Goal: Information Seeking & Learning: Learn about a topic

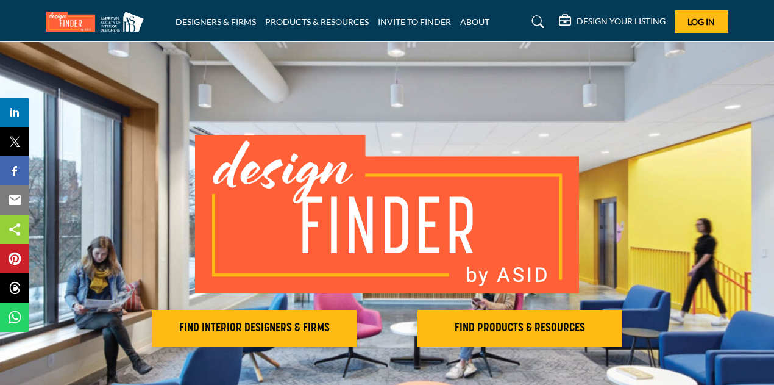
scroll to position [61, 0]
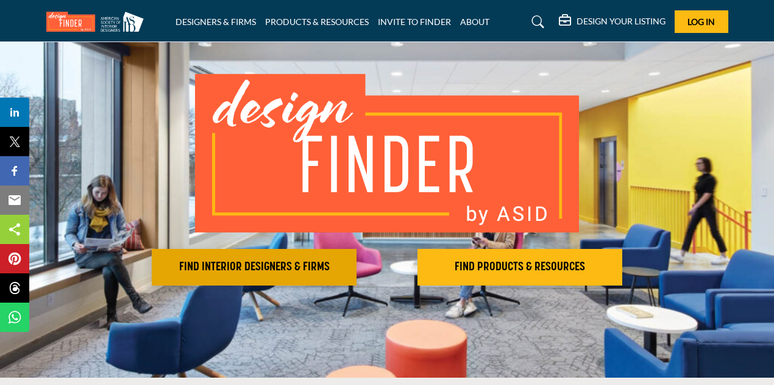
click at [299, 260] on h2 "FIND INTERIOR DESIGNERS & FIRMS" at bounding box center [253, 267] width 197 height 15
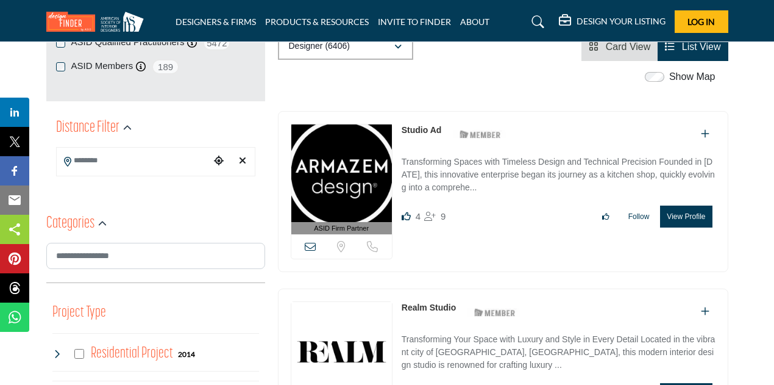
scroll to position [244, 0]
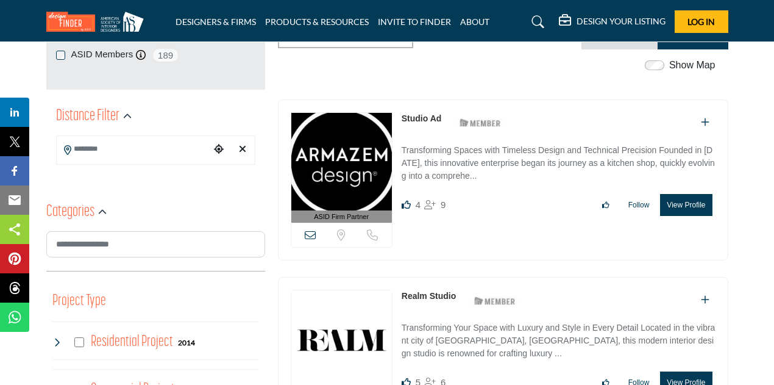
drag, startPoint x: 242, startPoint y: 152, endPoint x: 176, endPoint y: 155, distance: 65.9
click at [242, 152] on icon "Clear search location" at bounding box center [242, 149] width 7 height 10
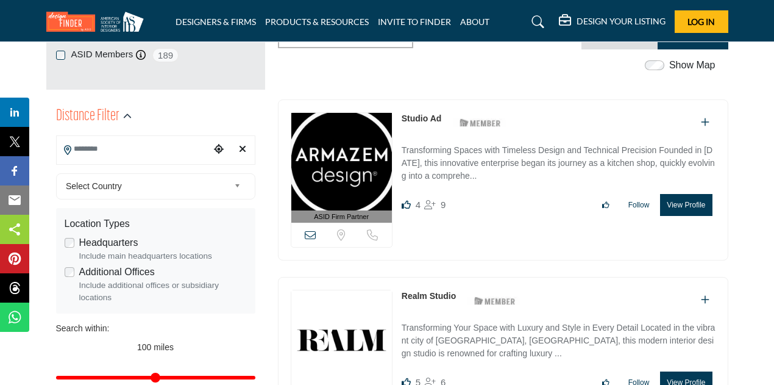
type input "***"
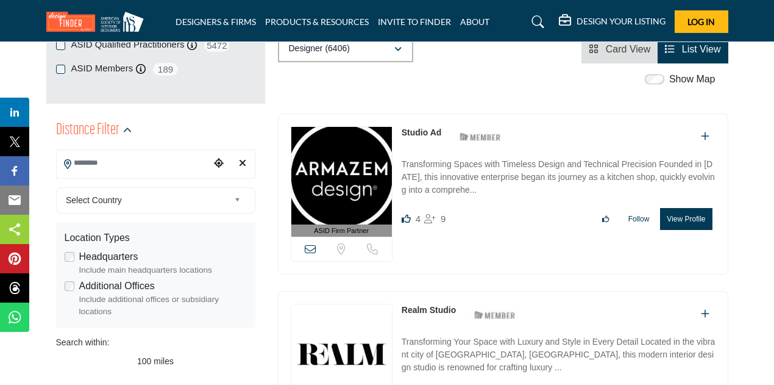
scroll to position [244, 0]
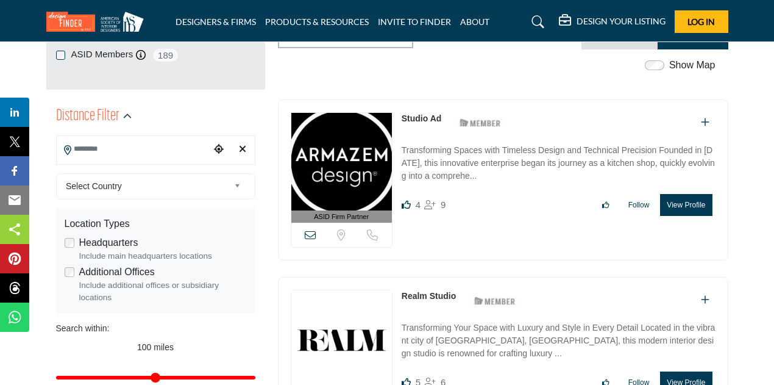
click at [140, 191] on span "Select Country" at bounding box center [147, 186] width 163 height 15
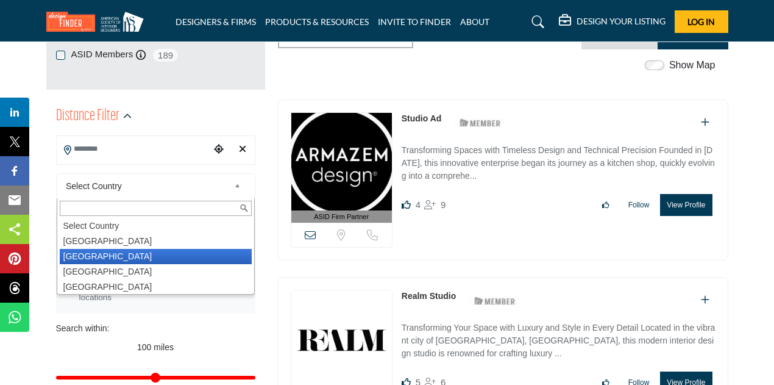
click at [131, 254] on li "[GEOGRAPHIC_DATA]" at bounding box center [156, 256] width 192 height 15
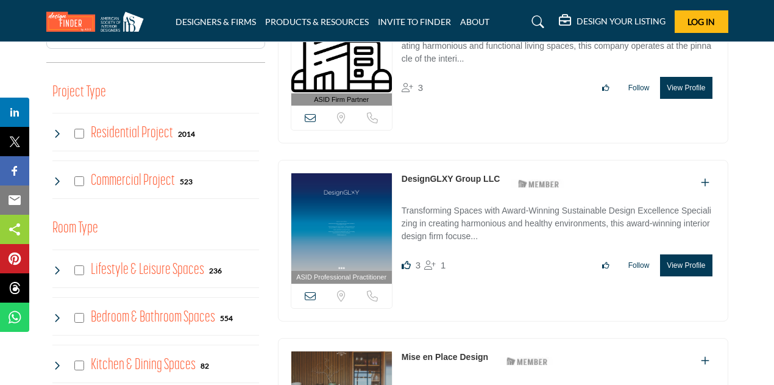
scroll to position [731, 0]
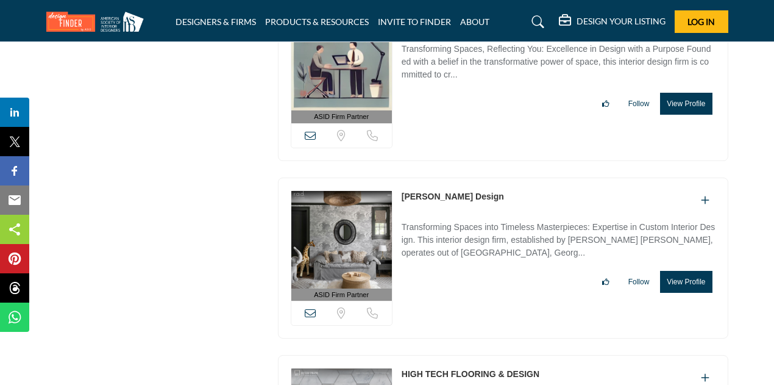
scroll to position [9384, 0]
